Goal: Task Accomplishment & Management: Manage account settings

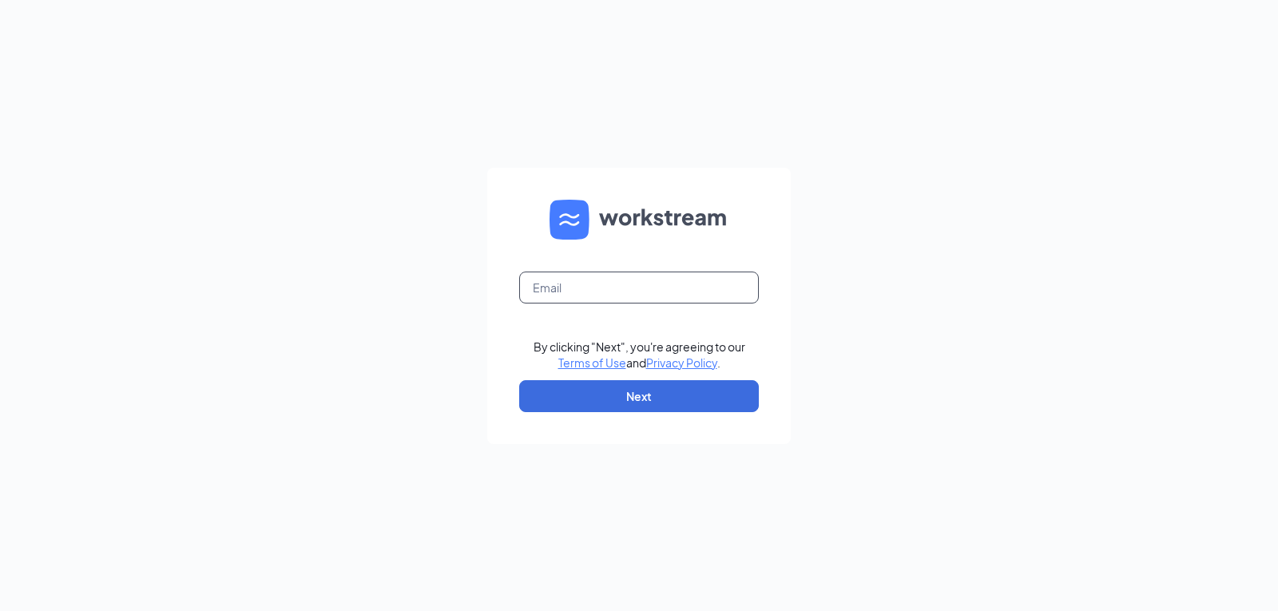
click at [608, 279] on input "text" at bounding box center [639, 287] width 240 height 32
type input "[EMAIL_ADDRESS][DOMAIN_NAME]"
click at [605, 390] on button "Next" at bounding box center [639, 396] width 240 height 32
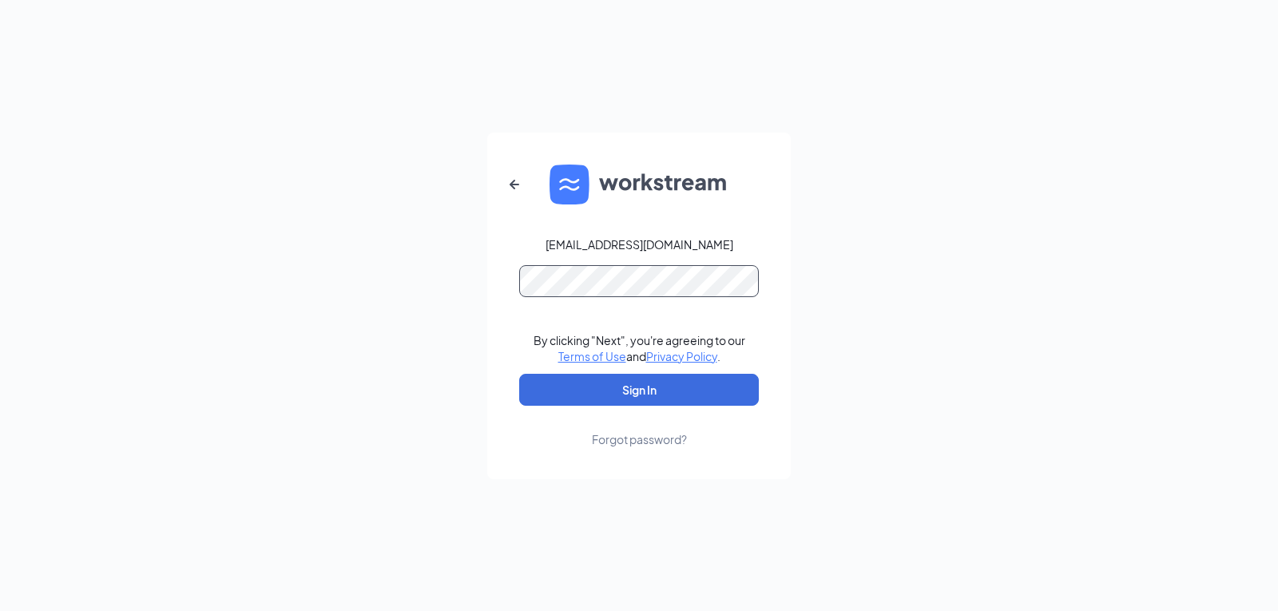
click at [519, 374] on button "Sign In" at bounding box center [639, 390] width 240 height 32
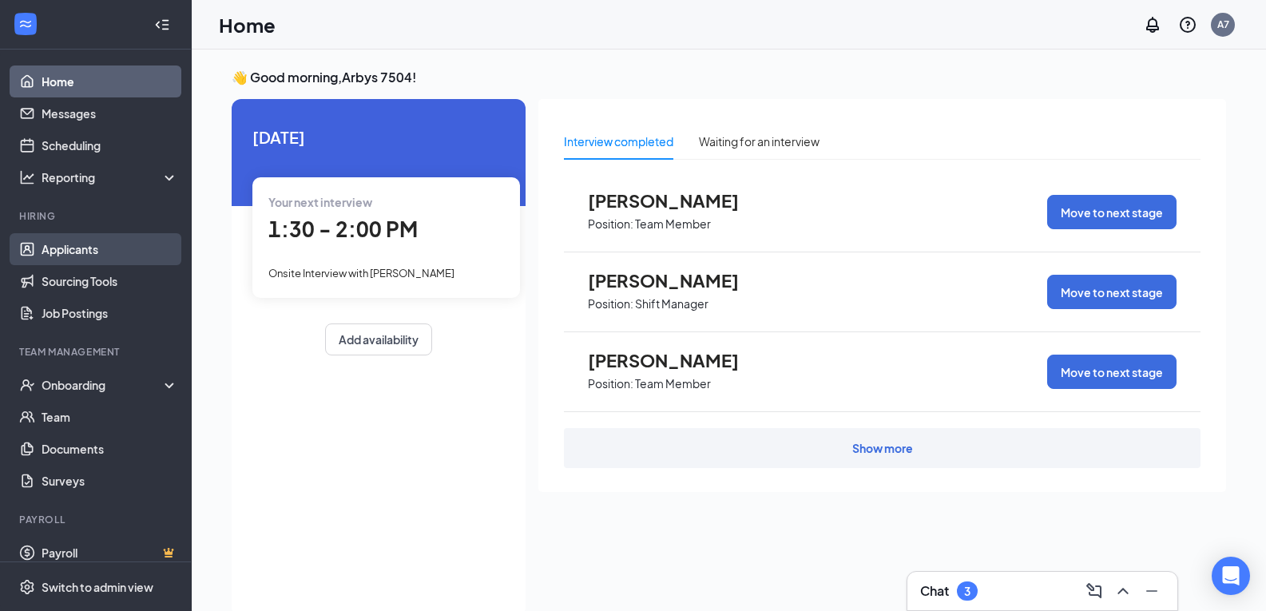
click at [51, 240] on link "Applicants" at bounding box center [110, 249] width 137 height 32
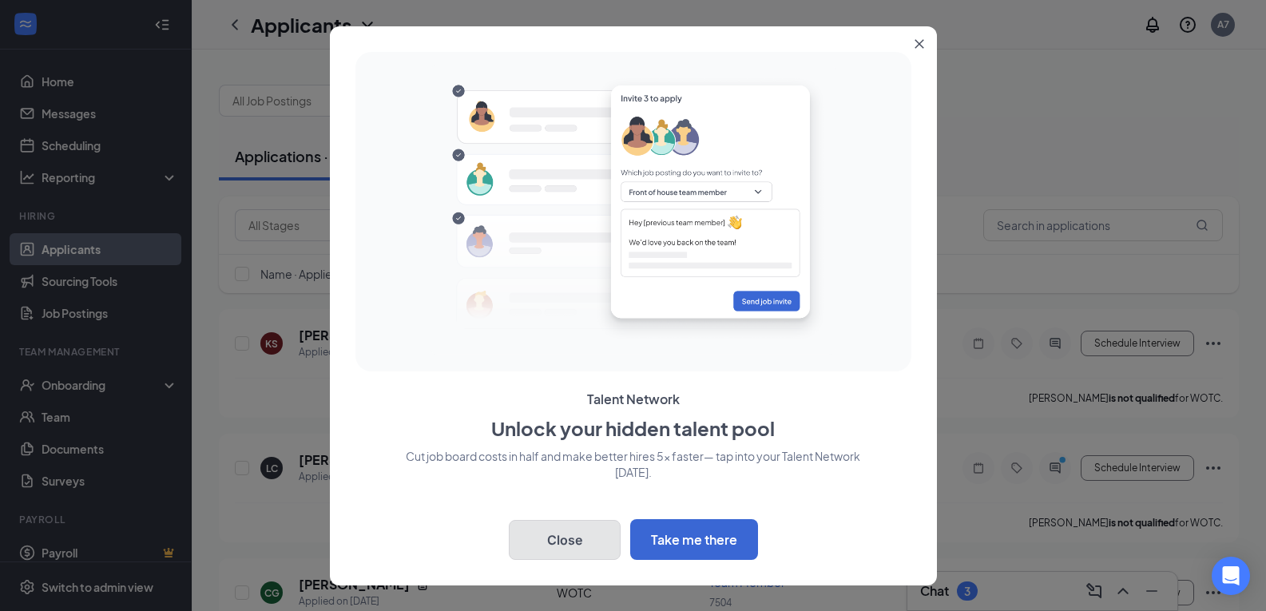
click at [592, 543] on button "Close" at bounding box center [565, 540] width 112 height 40
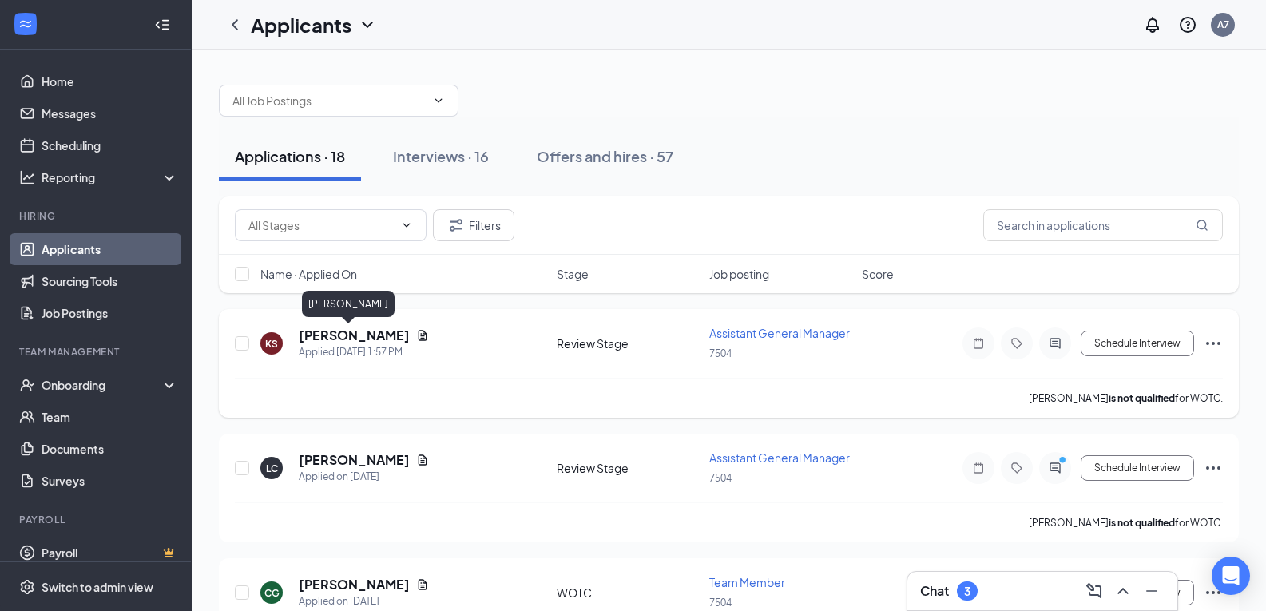
click at [319, 331] on h5 "Kasey Sniff" at bounding box center [354, 336] width 111 height 18
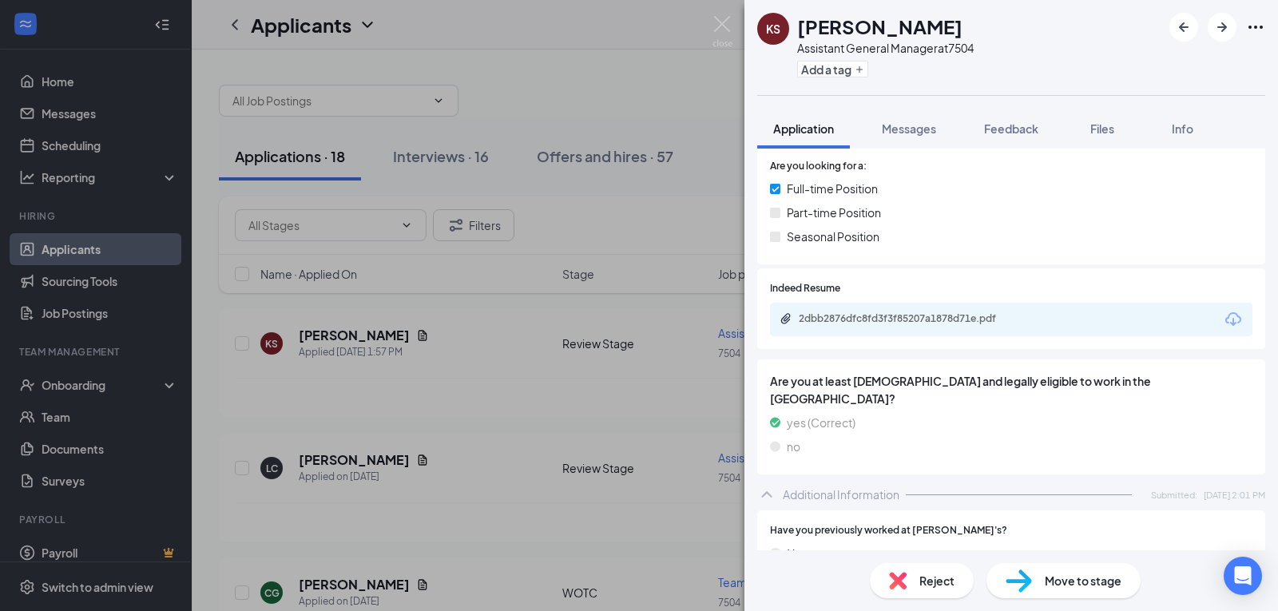
scroll to position [399, 0]
click at [984, 311] on div "2dbb2876dfc8fd3f3f85207a1878d71e.pdf" at bounding box center [910, 317] width 224 height 13
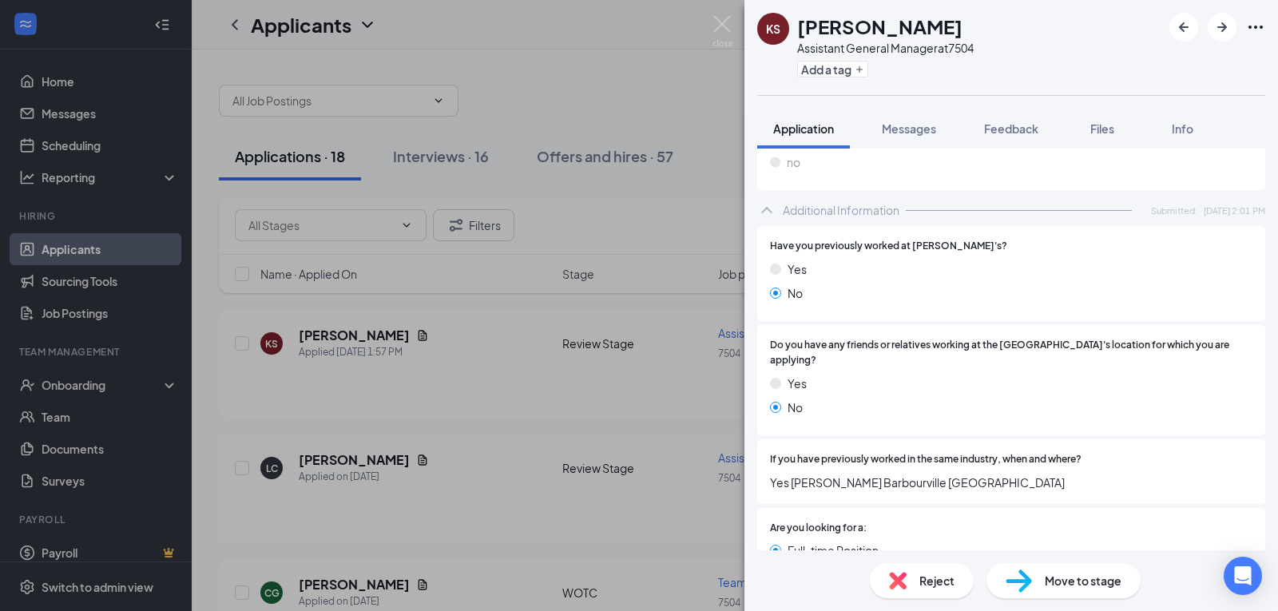
scroll to position [645, 0]
